Goal: Task Accomplishment & Management: Manage account settings

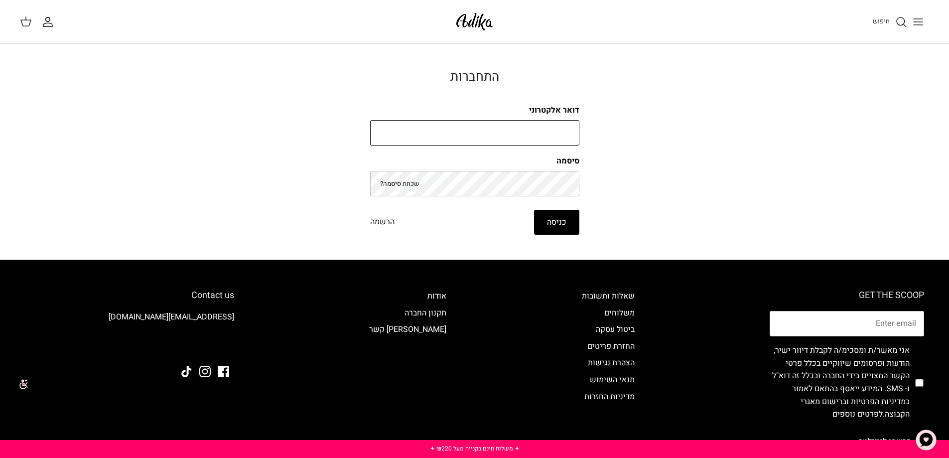
click at [508, 139] on input "דואר אלקטרוני" at bounding box center [474, 133] width 209 height 26
type input "[EMAIL_ADDRESS][DOMAIN_NAME]"
click at [534, 210] on button "כניסה" at bounding box center [556, 222] width 45 height 25
click at [547, 220] on button "כניסה" at bounding box center [556, 222] width 45 height 25
